Goal: Check status

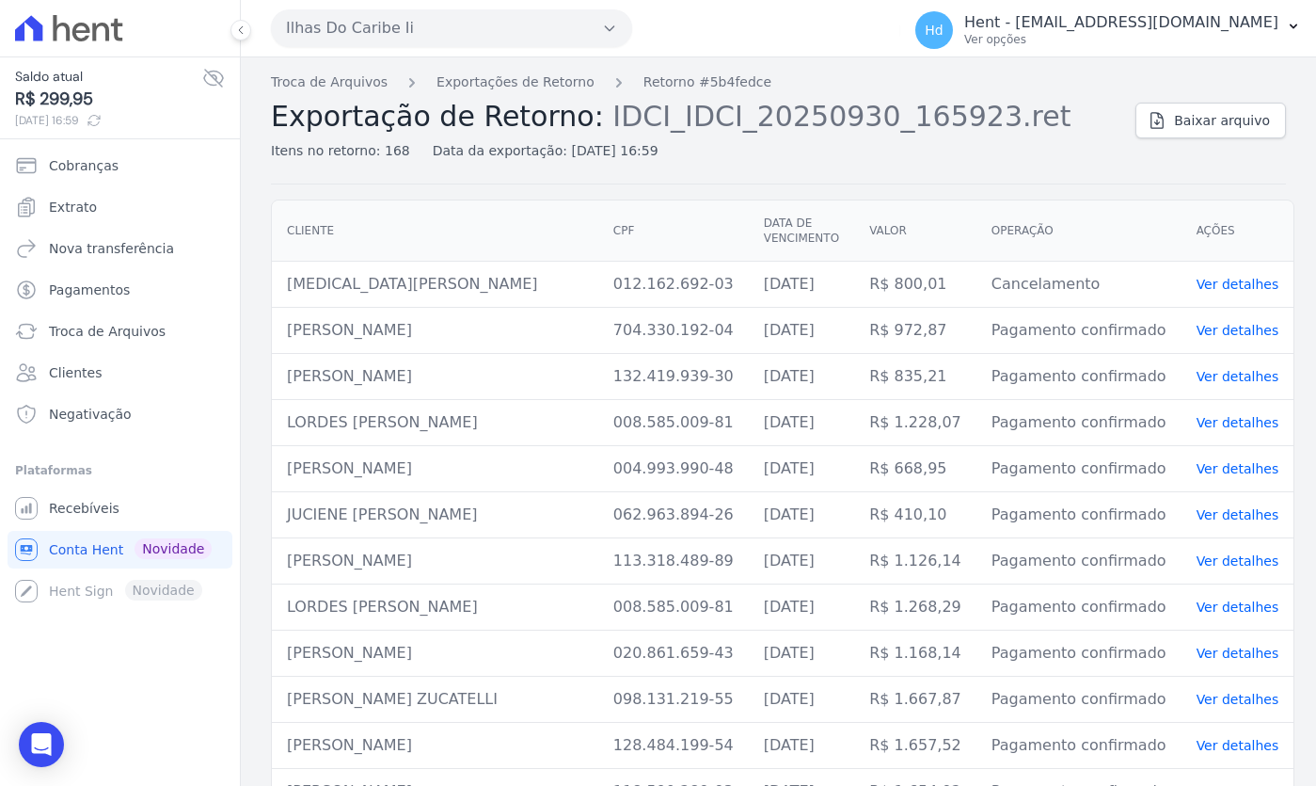
scroll to position [847, 0]
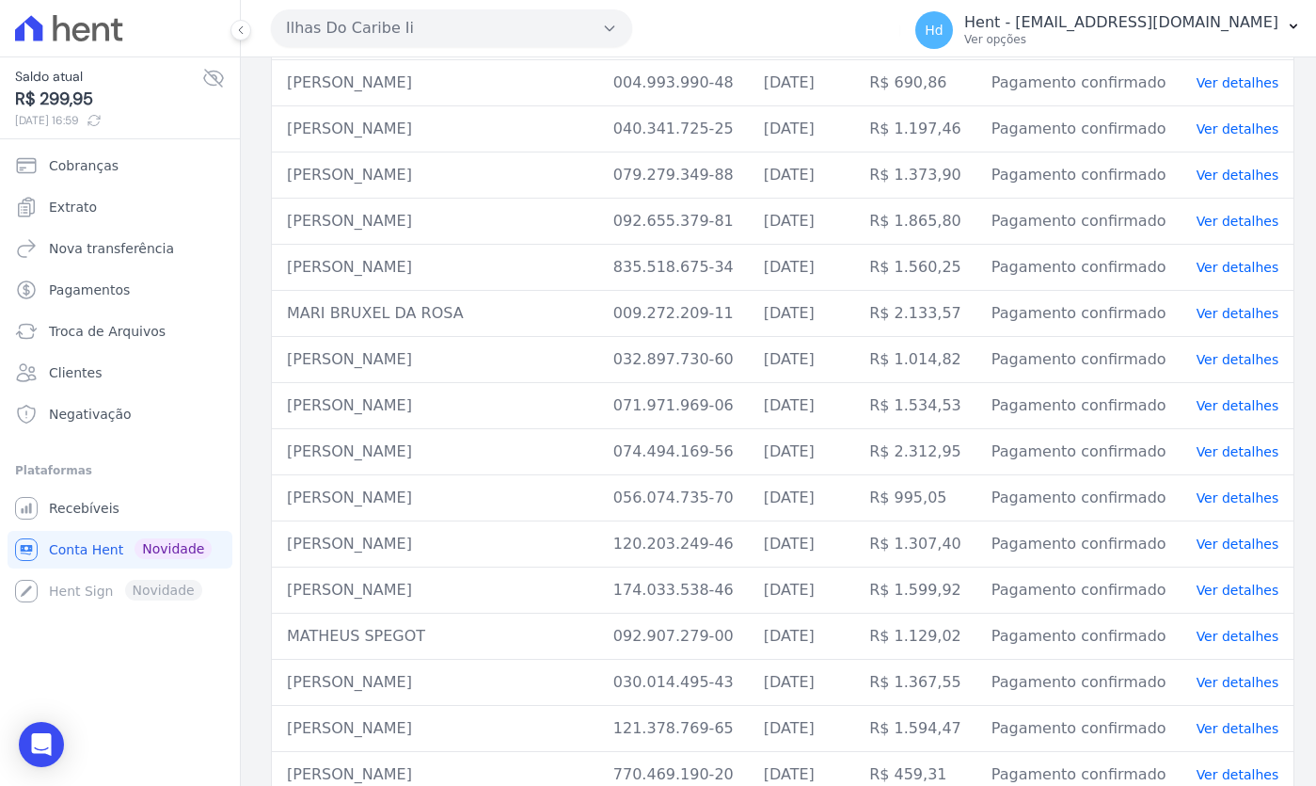
click at [137, 123] on span "30/09/2025, 16:59" at bounding box center [108, 120] width 187 height 17
click at [102, 123] on icon at bounding box center [94, 120] width 15 height 15
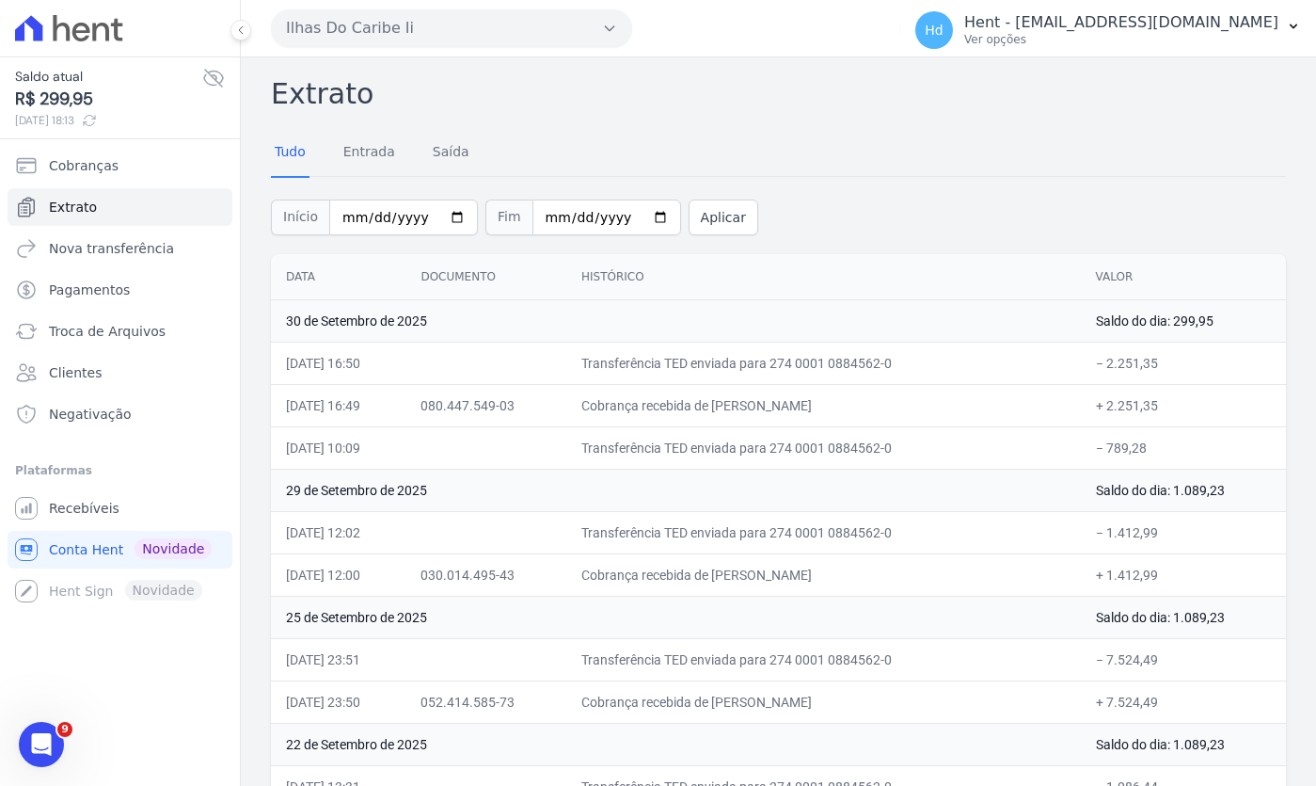
click at [880, 208] on div "Início [DATE] Fim [DATE] Aplicar" at bounding box center [778, 215] width 1015 height 78
